Goal: Complete application form

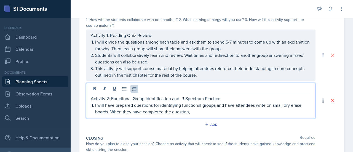
scroll to position [134, 0]
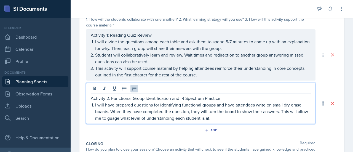
click at [124, 117] on p "I will have prepared questions for identifying functional groups and have atten…" at bounding box center [203, 112] width 216 height 20
click at [259, 116] on p "I will have prepared questions for identifying functional groups and have atten…" at bounding box center [203, 112] width 216 height 20
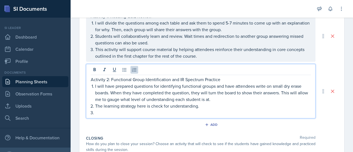
scroll to position [159, 0]
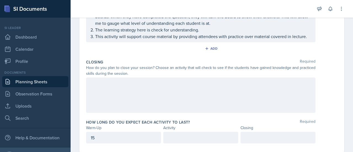
click at [267, 98] on div at bounding box center [201, 95] width 230 height 35
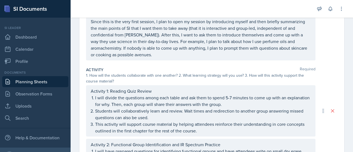
scroll to position [87, 0]
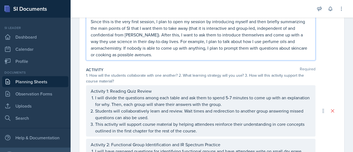
click at [116, 50] on p "Since this is the very first session, I plan to open my session by introducing …" at bounding box center [201, 38] width 220 height 40
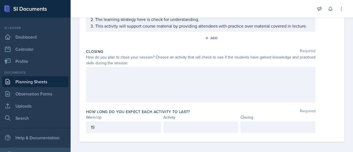
scroll to position [241, 0]
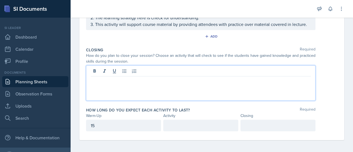
click at [178, 70] on div at bounding box center [201, 82] width 230 height 35
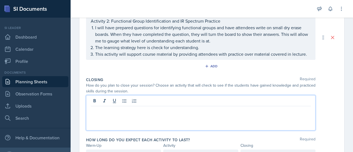
scroll to position [201, 0]
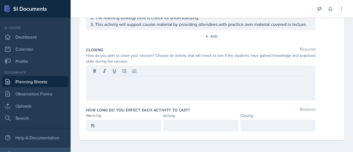
click at [202, 121] on div at bounding box center [200, 126] width 75 height 12
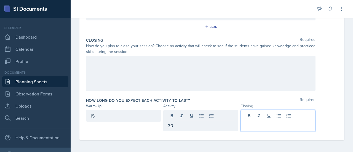
click at [264, 117] on div at bounding box center [278, 120] width 75 height 21
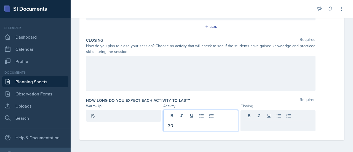
click at [206, 112] on div "30" at bounding box center [200, 120] width 75 height 21
click at [206, 112] on div at bounding box center [201, 116] width 66 height 9
click at [191, 122] on p "30" at bounding box center [201, 125] width 66 height 7
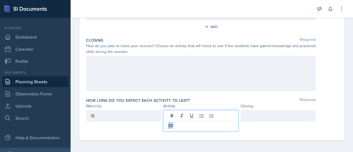
click at [191, 122] on p "30" at bounding box center [201, 125] width 66 height 7
click at [257, 115] on div at bounding box center [278, 116] width 75 height 12
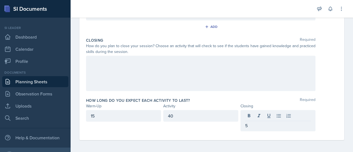
click at [204, 85] on div at bounding box center [201, 73] width 230 height 35
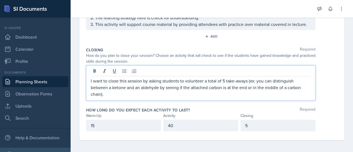
scroll to position [0, 0]
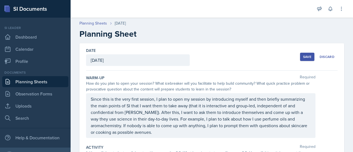
click at [300, 60] on button "Save" at bounding box center [307, 57] width 14 height 8
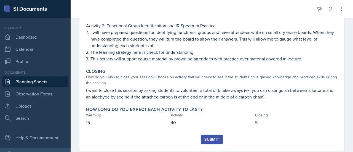
scroll to position [183, 0]
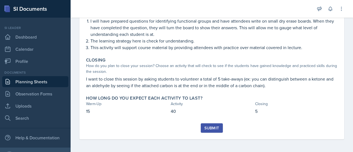
click at [206, 124] on button "Submit" at bounding box center [212, 127] width 22 height 9
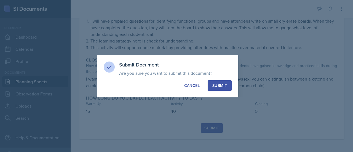
click at [219, 85] on div "Submit" at bounding box center [219, 86] width 15 height 6
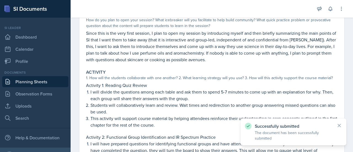
scroll to position [0, 0]
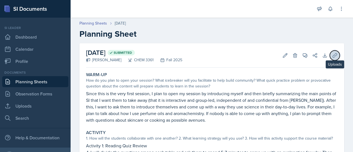
click at [335, 55] on button "Uploads" at bounding box center [335, 55] width 10 height 10
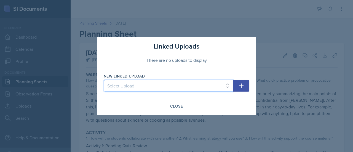
click at [212, 87] on select "Select Upload" at bounding box center [169, 86] width 130 height 12
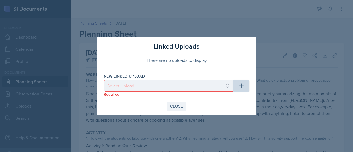
click at [177, 104] on div "Close" at bounding box center [176, 106] width 13 height 4
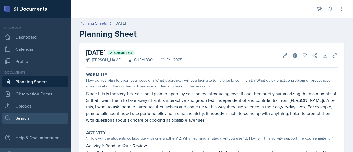
click at [40, 113] on link "Search" at bounding box center [35, 118] width 66 height 11
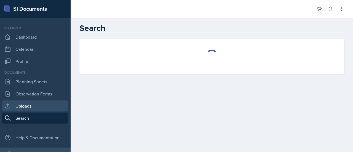
select select "all"
select select "1"
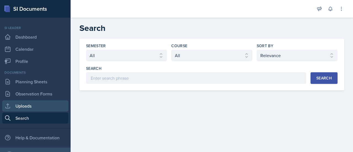
click at [39, 108] on link "Uploads" at bounding box center [35, 105] width 66 height 11
